Goal: Transaction & Acquisition: Purchase product/service

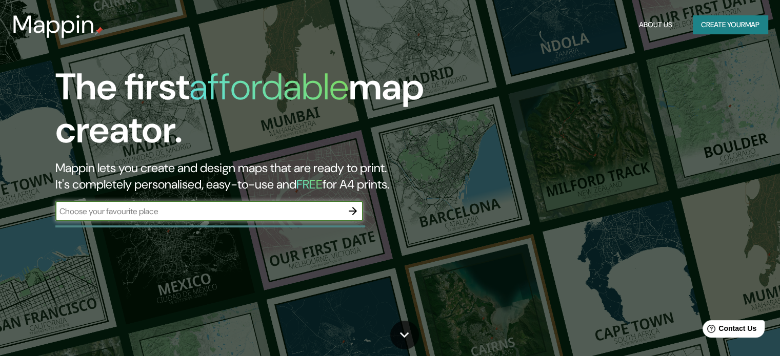
click at [716, 26] on button "Create your map" at bounding box center [730, 24] width 75 height 19
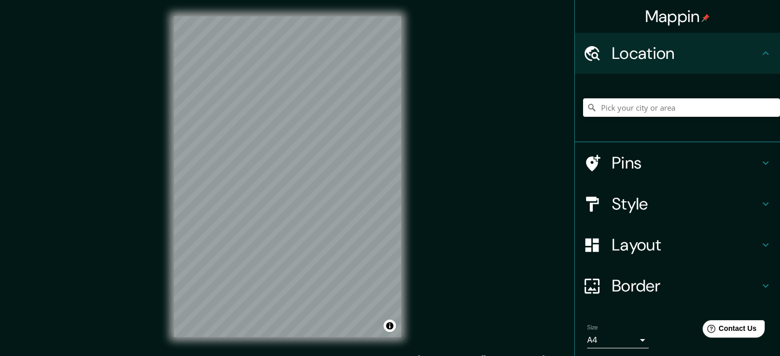
click at [625, 201] on h4 "Style" at bounding box center [686, 204] width 148 height 21
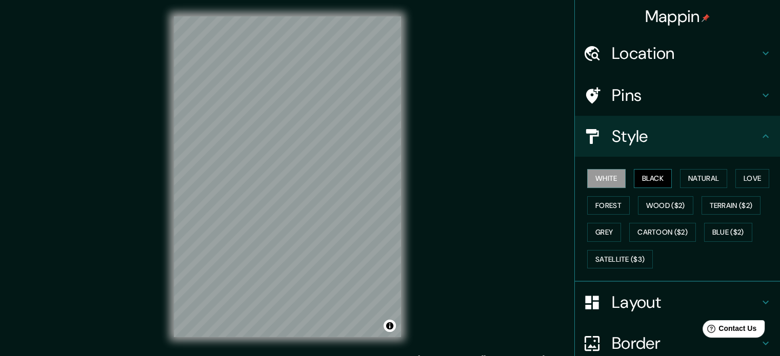
click at [653, 178] on button "Black" at bounding box center [653, 178] width 38 height 19
click at [695, 179] on button "Natural" at bounding box center [703, 178] width 47 height 19
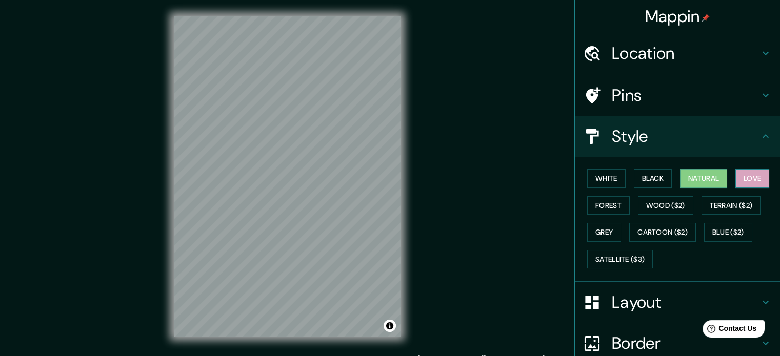
click at [748, 180] on button "Love" at bounding box center [752, 178] width 34 height 19
click at [601, 213] on button "Forest" at bounding box center [608, 205] width 43 height 19
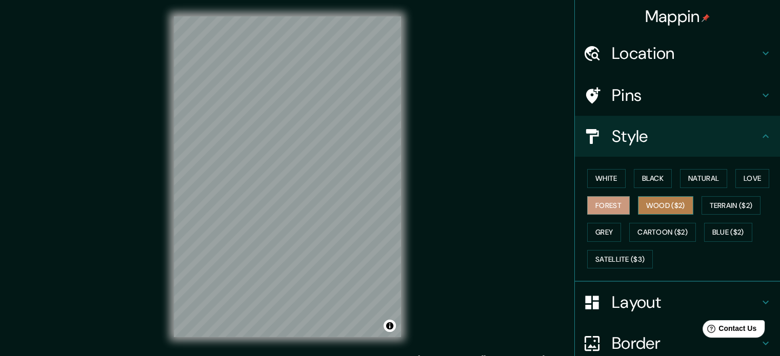
click at [646, 205] on button "Wood ($2)" at bounding box center [665, 205] width 55 height 19
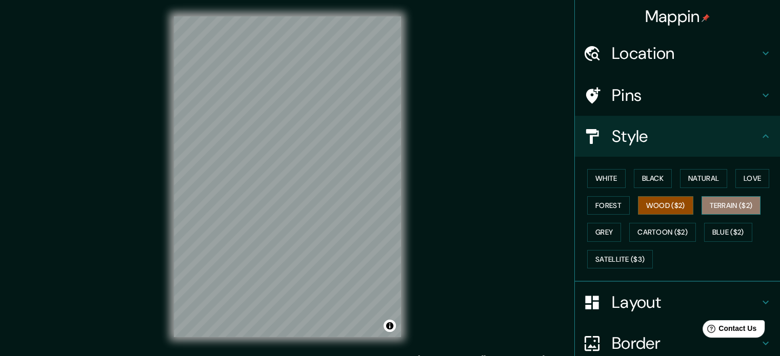
click at [703, 204] on button "Terrain ($2)" at bounding box center [731, 205] width 59 height 19
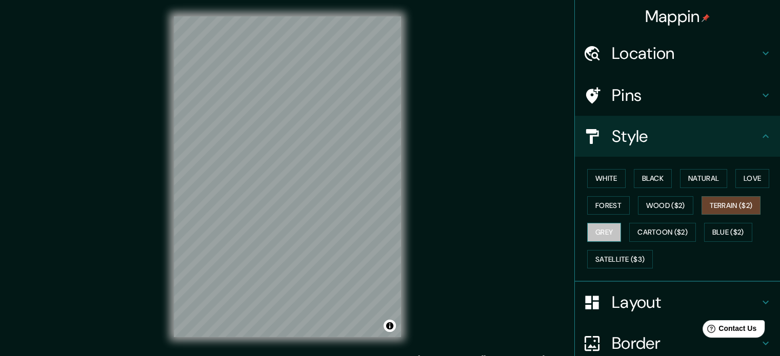
click at [598, 232] on button "Grey" at bounding box center [604, 232] width 34 height 19
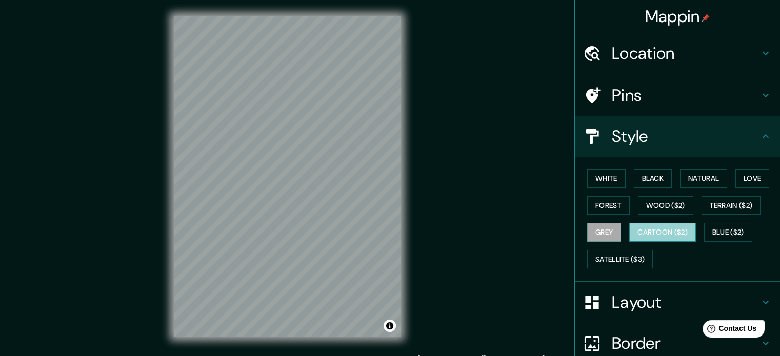
click at [653, 231] on button "Cartoon ($2)" at bounding box center [662, 232] width 67 height 19
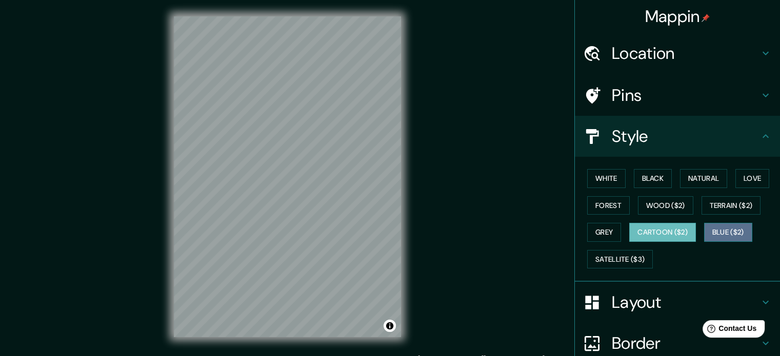
click at [716, 233] on button "Blue ($2)" at bounding box center [728, 232] width 48 height 19
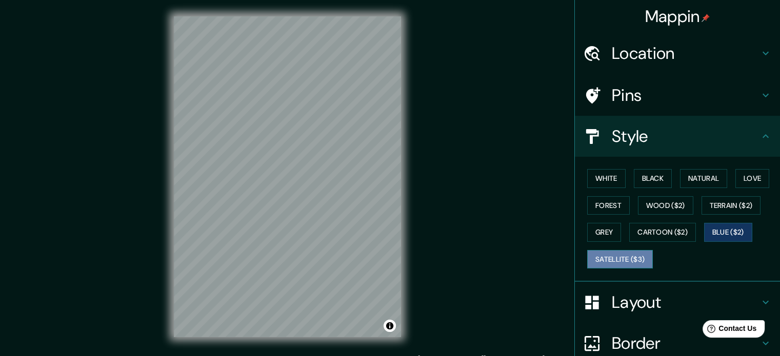
click at [599, 257] on button "Satellite ($3)" at bounding box center [620, 259] width 66 height 19
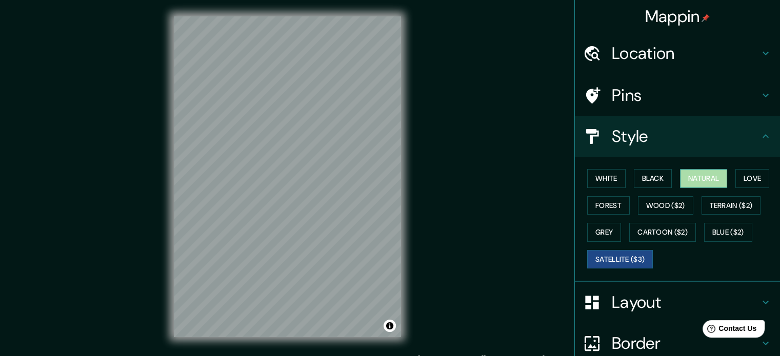
click at [706, 184] on button "Natural" at bounding box center [703, 178] width 47 height 19
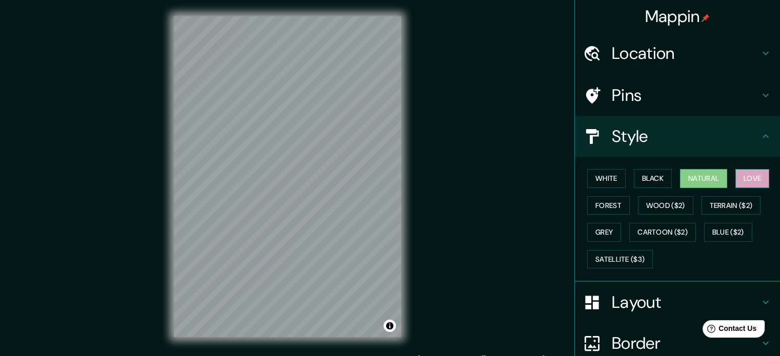
click at [738, 181] on button "Love" at bounding box center [752, 178] width 34 height 19
click at [597, 209] on button "Forest" at bounding box center [608, 205] width 43 height 19
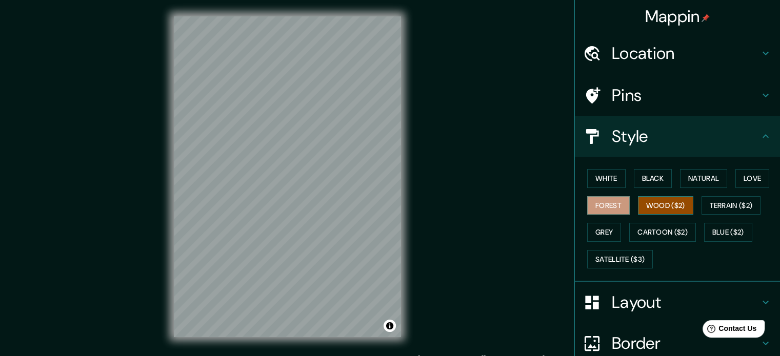
click at [651, 203] on button "Wood ($2)" at bounding box center [665, 205] width 55 height 19
click at [615, 203] on button "Forest" at bounding box center [608, 205] width 43 height 19
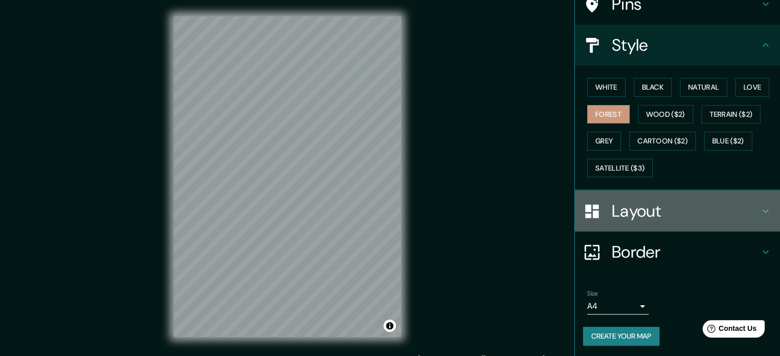
click at [700, 194] on div "Layout" at bounding box center [677, 211] width 205 height 41
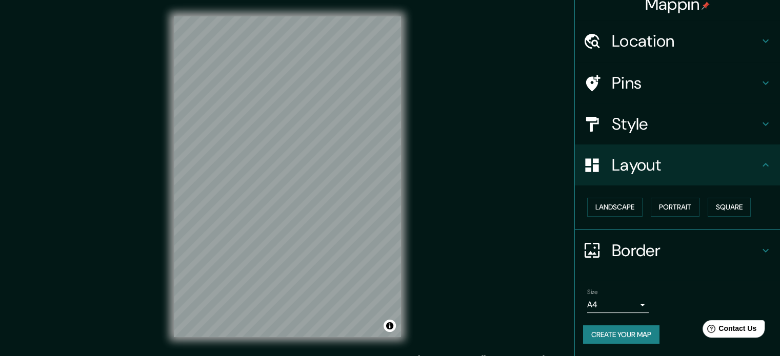
scroll to position [11, 0]
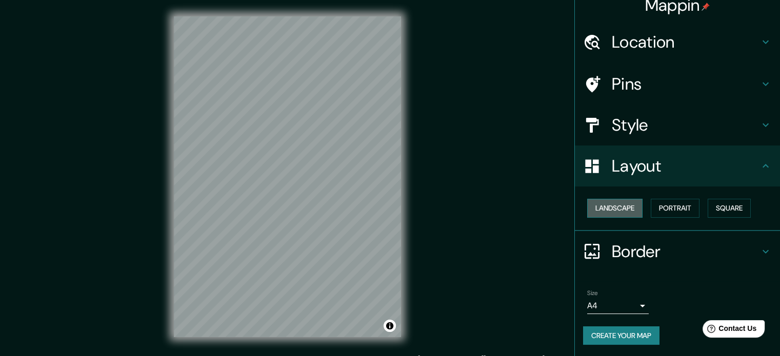
click at [625, 209] on button "Landscape" at bounding box center [614, 208] width 55 height 19
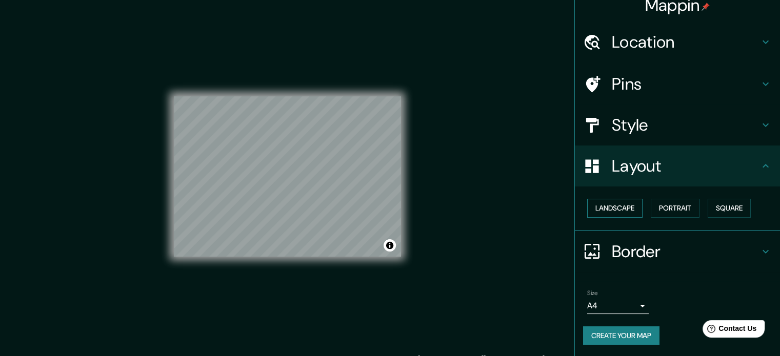
click at [625, 209] on button "Landscape" at bounding box center [614, 208] width 55 height 19
click at [681, 203] on button "Portrait" at bounding box center [675, 208] width 49 height 19
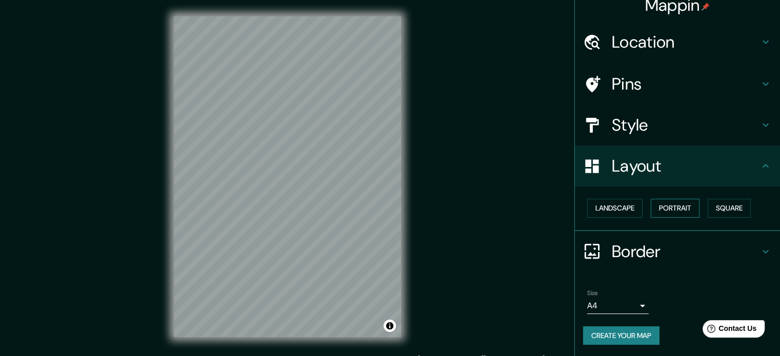
click at [681, 204] on button "Portrait" at bounding box center [675, 208] width 49 height 19
click at [719, 203] on button "Square" at bounding box center [729, 208] width 43 height 19
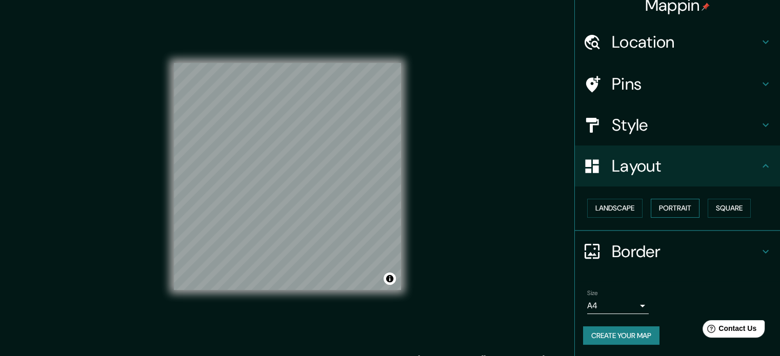
click at [669, 199] on button "Portrait" at bounding box center [675, 208] width 49 height 19
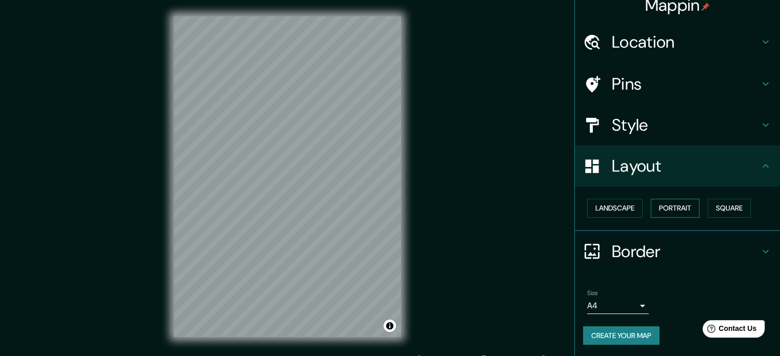
click at [667, 203] on button "Portrait" at bounding box center [675, 208] width 49 height 19
click at [620, 203] on button "Landscape" at bounding box center [614, 208] width 55 height 19
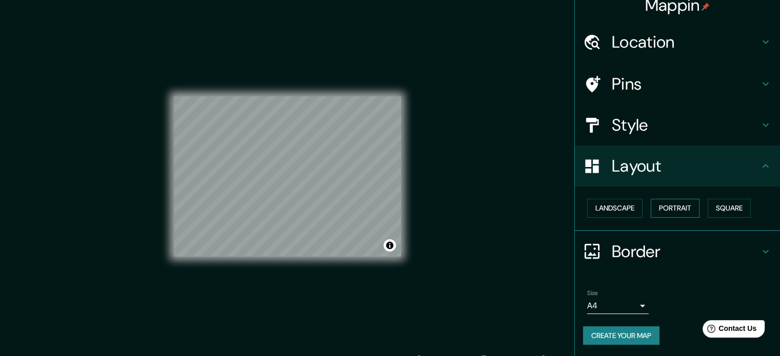
click at [659, 205] on button "Portrait" at bounding box center [675, 208] width 49 height 19
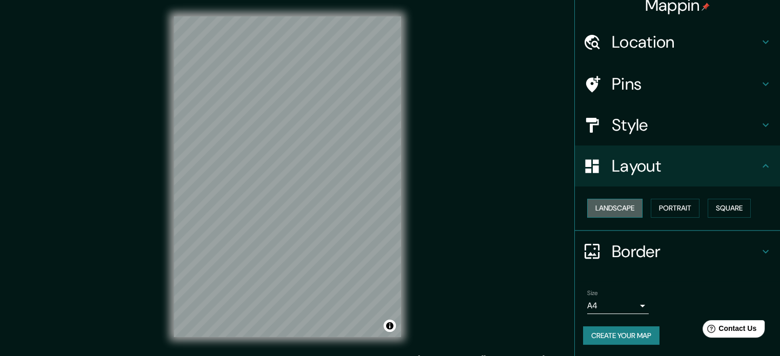
click at [624, 211] on button "Landscape" at bounding box center [614, 208] width 55 height 19
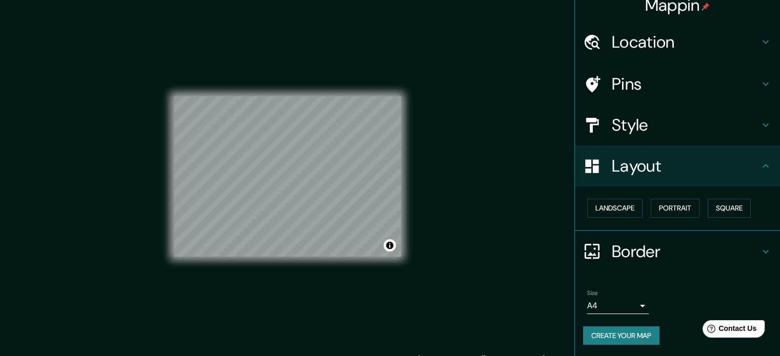
scroll to position [13, 0]
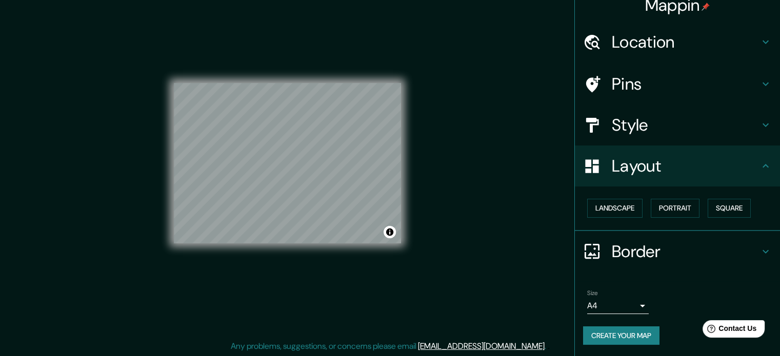
click at [654, 248] on h4 "Border" at bounding box center [686, 252] width 148 height 21
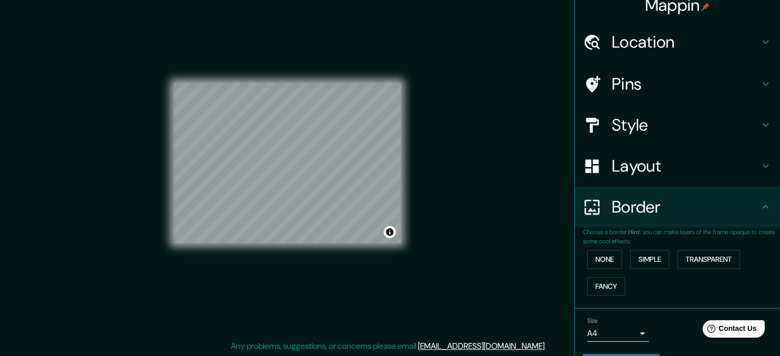
click at [746, 214] on h4 "Border" at bounding box center [686, 207] width 148 height 21
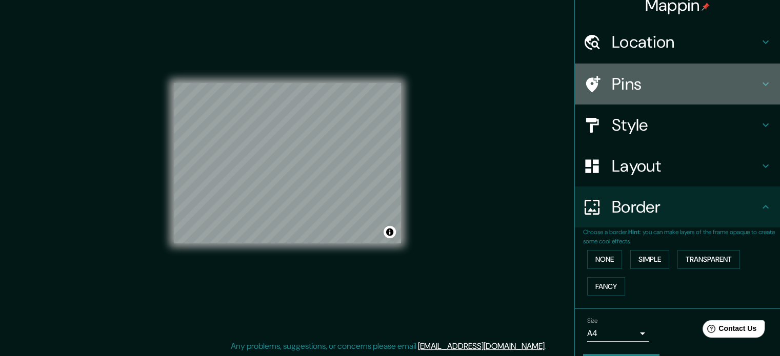
click at [725, 92] on h4 "Pins" at bounding box center [686, 84] width 148 height 21
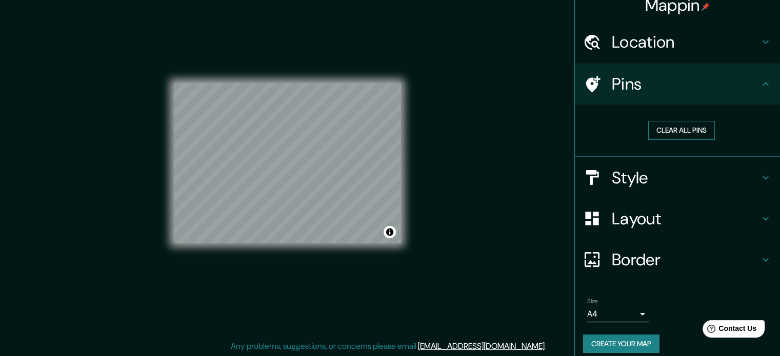
click at [692, 135] on button "Clear all pins" at bounding box center [681, 130] width 67 height 19
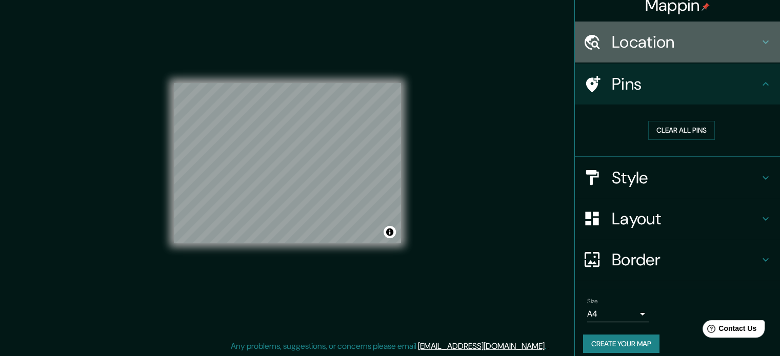
click at [661, 49] on h4 "Location" at bounding box center [686, 42] width 148 height 21
